Goal: Complete application form

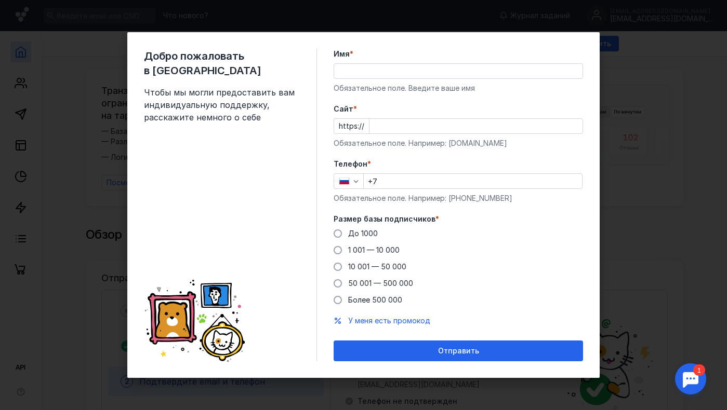
click at [357, 72] on input "Имя *" at bounding box center [458, 71] width 248 height 15
type input "[PERSON_NAME]"
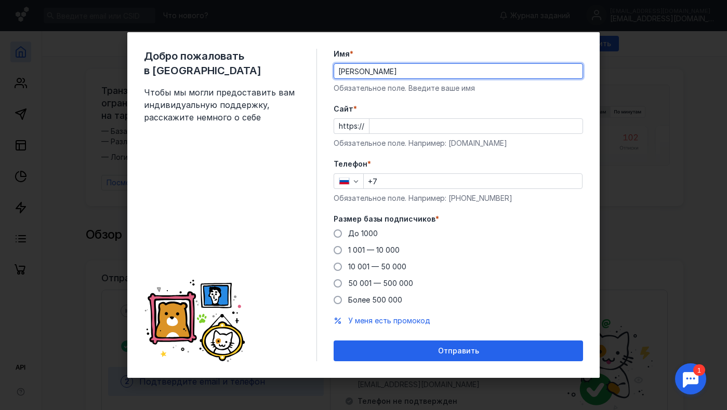
click at [396, 127] on input "Cайт *" at bounding box center [475, 126] width 213 height 15
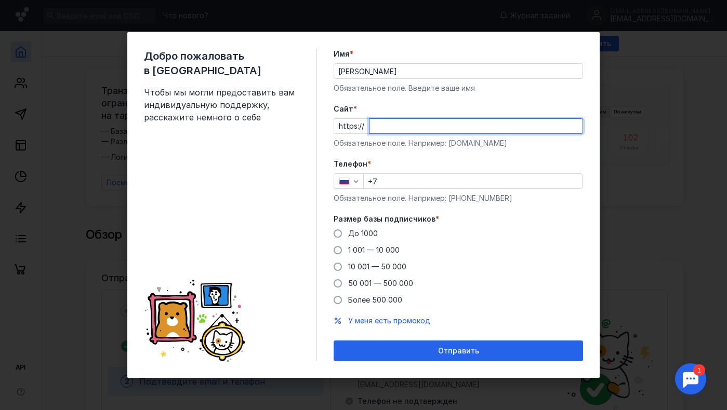
type input "д"
type input "[DOMAIN_NAME]"
click at [421, 182] on input "+7" at bounding box center [473, 181] width 218 height 15
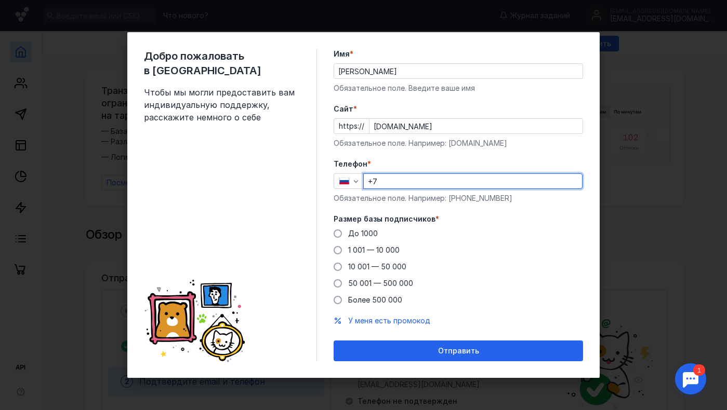
type input "[PHONE_NUMBER]"
click at [336, 233] on span at bounding box center [338, 234] width 8 height 8
click at [0, 0] on input "До 1000" at bounding box center [0, 0] width 0 height 0
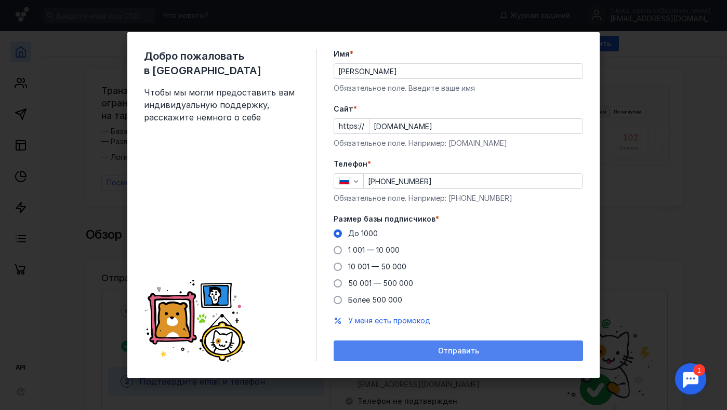
click at [441, 356] on div "Отправить" at bounding box center [458, 351] width 249 height 21
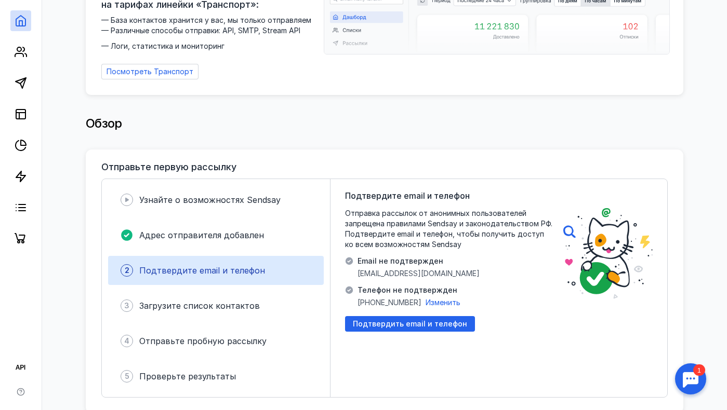
scroll to position [122, 0]
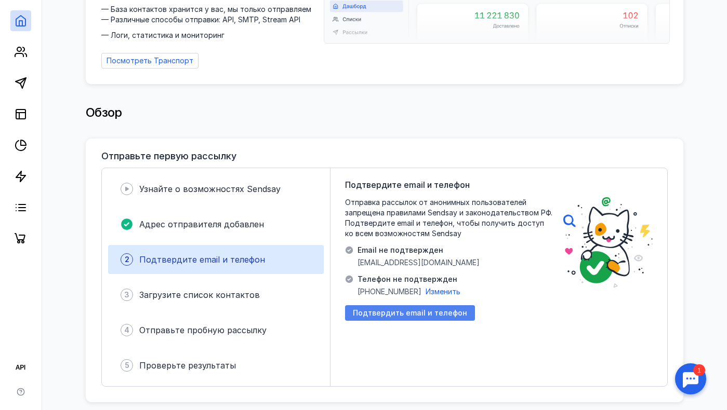
click at [418, 319] on div "Подтвердить email и телефон" at bounding box center [410, 313] width 130 height 16
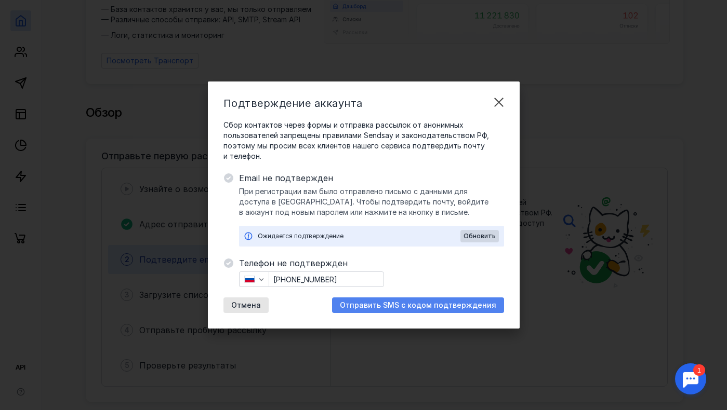
click at [412, 307] on span "Отправить SMS с кодом подтверждения" at bounding box center [418, 305] width 156 height 9
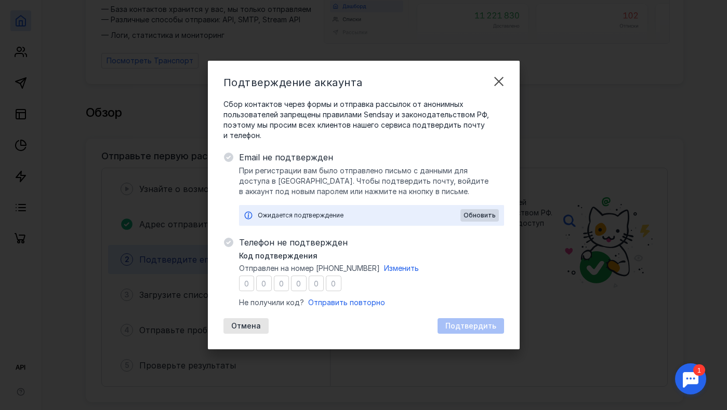
type input "3"
type input "0"
type input "2"
type input "5"
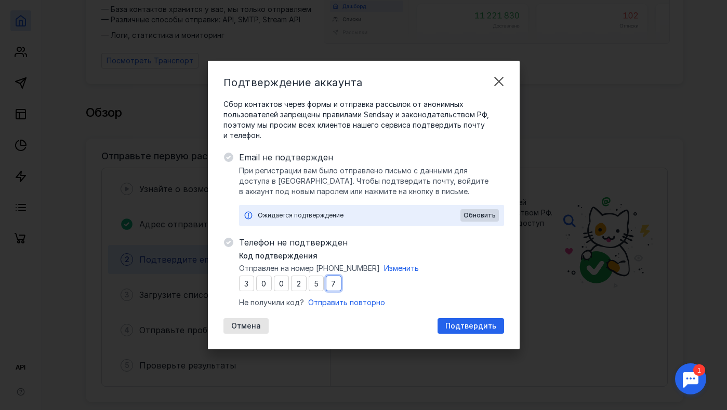
type input "7"
click at [326, 215] on div "Ожидается подтверждение" at bounding box center [359, 215] width 203 height 10
click at [306, 212] on div "Ожидается подтверждение" at bounding box center [359, 215] width 203 height 10
click at [303, 213] on div "Ожидается подтверждение" at bounding box center [359, 215] width 203 height 10
click at [247, 215] on icon at bounding box center [248, 215] width 8 height 8
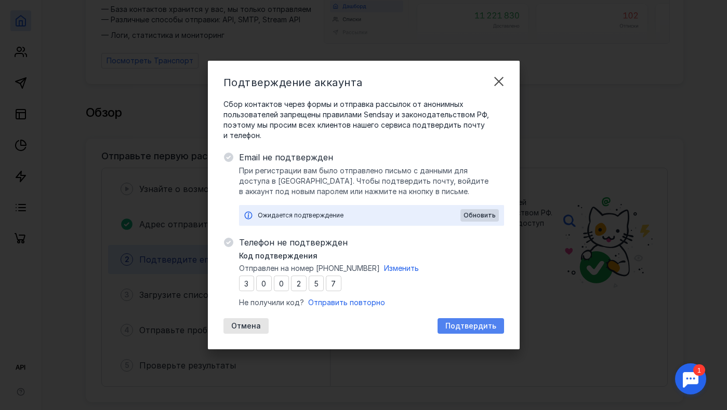
click at [467, 324] on span "Подтвердить" at bounding box center [470, 326] width 51 height 9
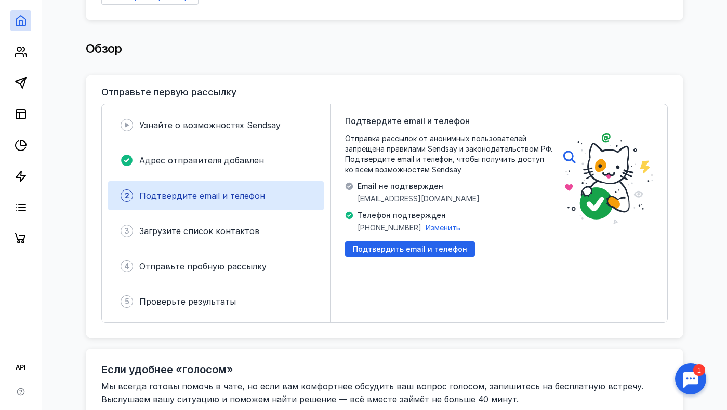
scroll to position [197, 0]
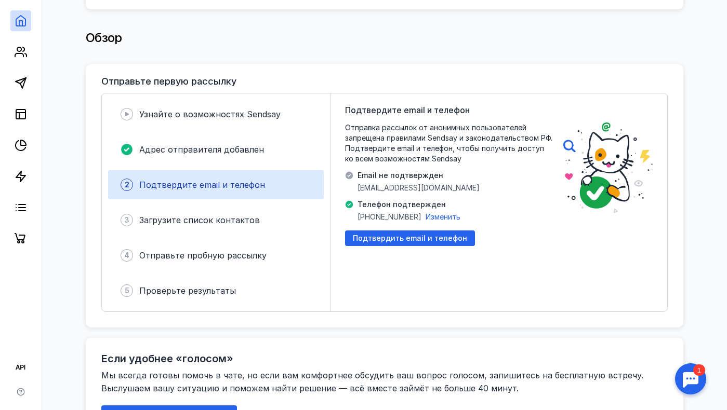
click at [234, 191] on div "2 Подтвердите email и телефон" at bounding box center [216, 184] width 216 height 29
click at [396, 237] on span "Подтвердить email и телефон" at bounding box center [410, 238] width 114 height 9
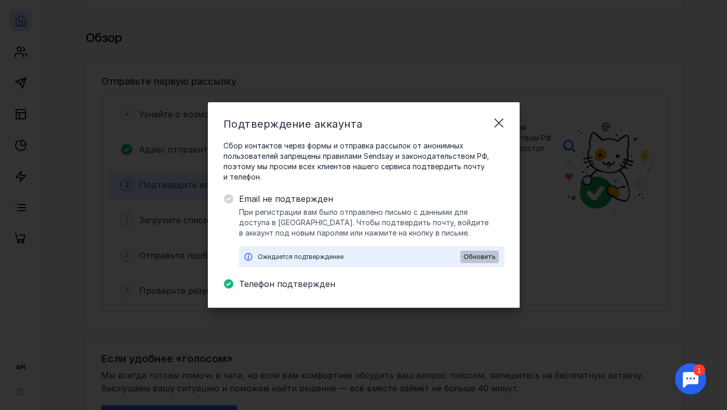
click at [476, 258] on span "Обновить" at bounding box center [479, 257] width 32 height 7
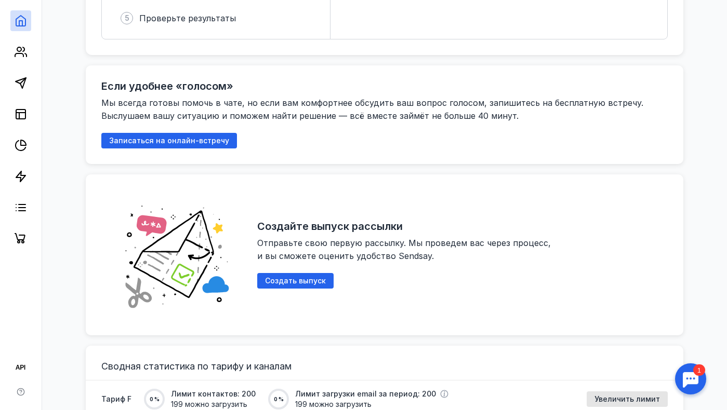
scroll to position [0, 0]
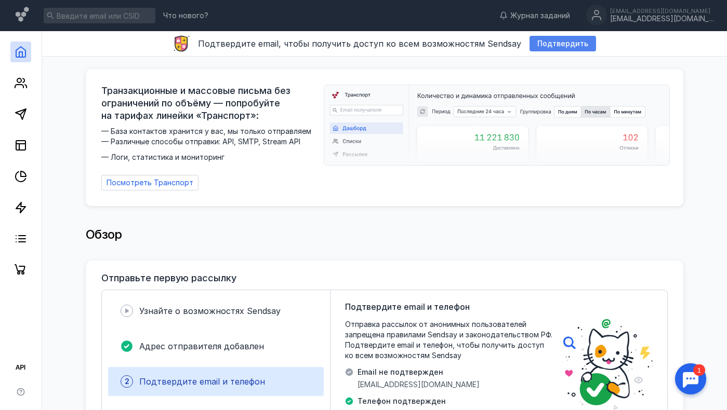
click at [542, 43] on span "Подтвердить" at bounding box center [562, 43] width 51 height 9
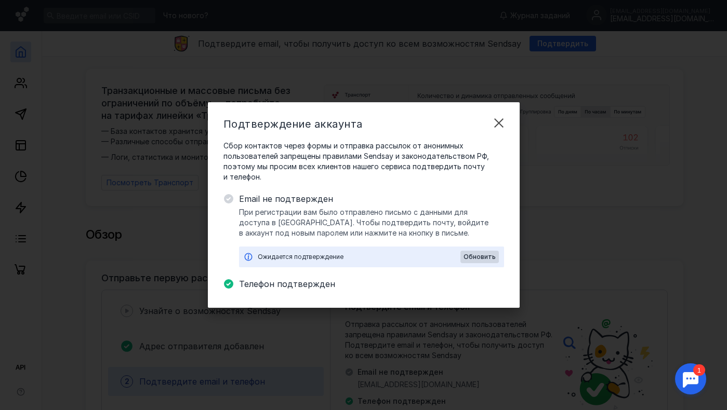
click at [394, 261] on div "Ожидается подтверждение" at bounding box center [359, 257] width 203 height 10
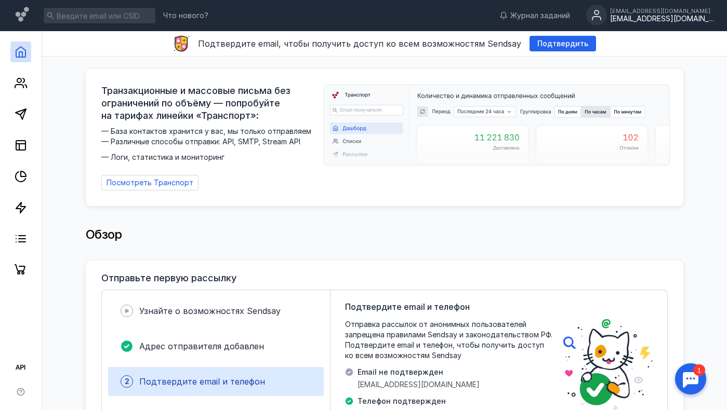
click at [666, 15] on div "[EMAIL_ADDRESS][DOMAIN_NAME]" at bounding box center [662, 19] width 104 height 9
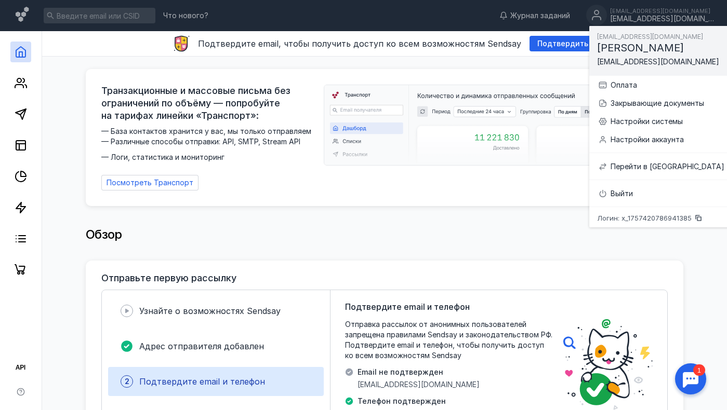
click at [614, 219] on span "Логин: x_1757420786941385" at bounding box center [644, 218] width 95 height 7
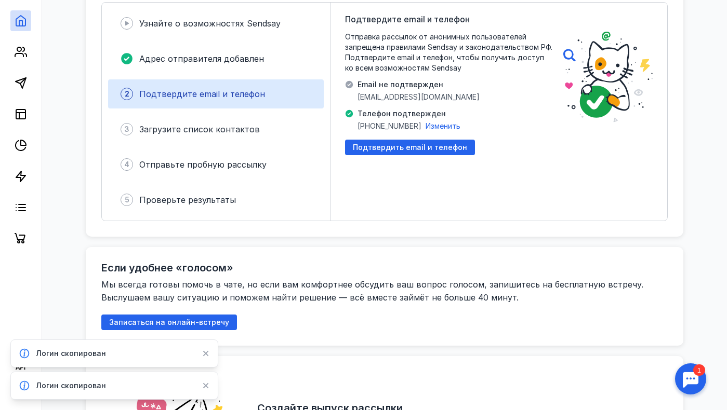
scroll to position [287, 0]
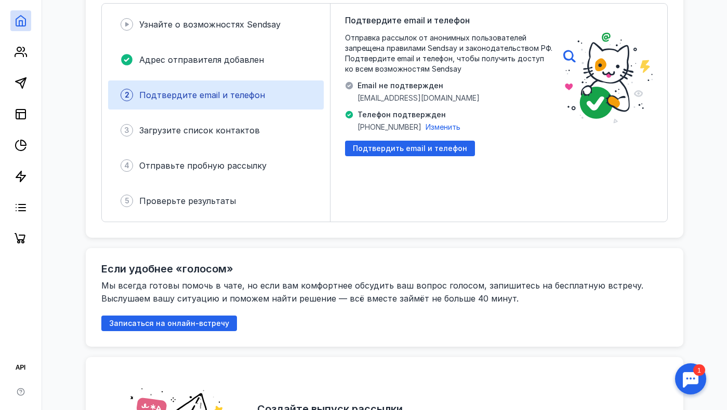
click at [228, 90] on span "Подтвердите email и телефон" at bounding box center [202, 95] width 126 height 10
click at [382, 149] on span "Подтвердить email и телефон" at bounding box center [410, 148] width 114 height 9
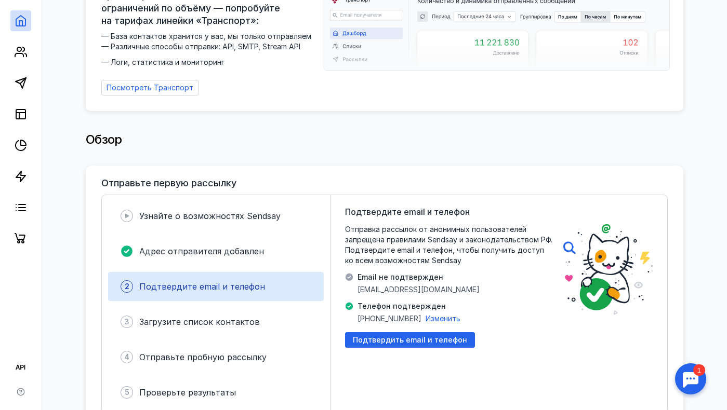
scroll to position [0, 0]
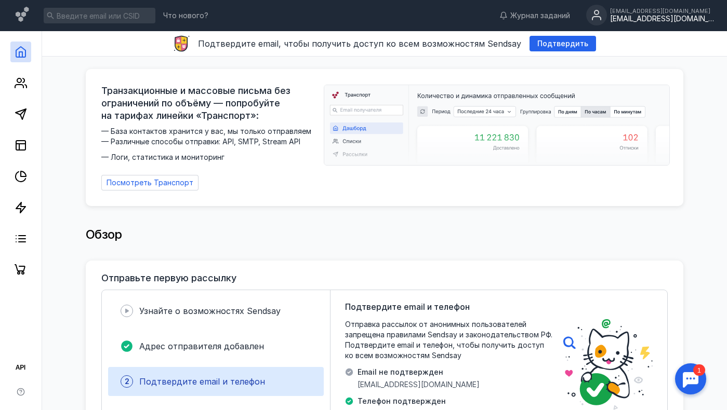
click at [664, 16] on div "[EMAIL_ADDRESS][DOMAIN_NAME]" at bounding box center [662, 19] width 104 height 9
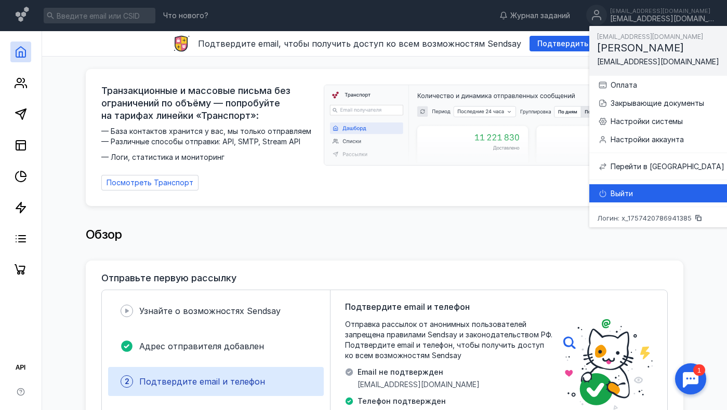
click at [622, 192] on div "Выйти" at bounding box center [667, 194] width 114 height 10
